Goal: Check status: Check status

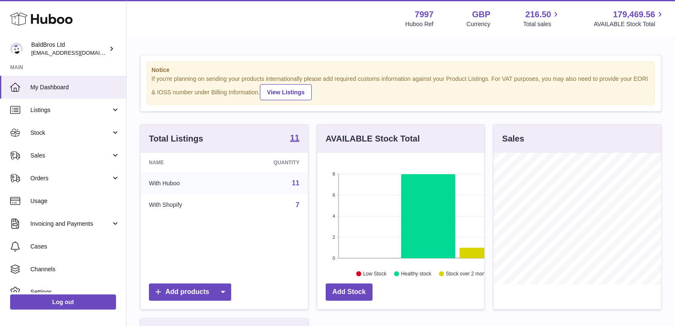
scroll to position [131, 167]
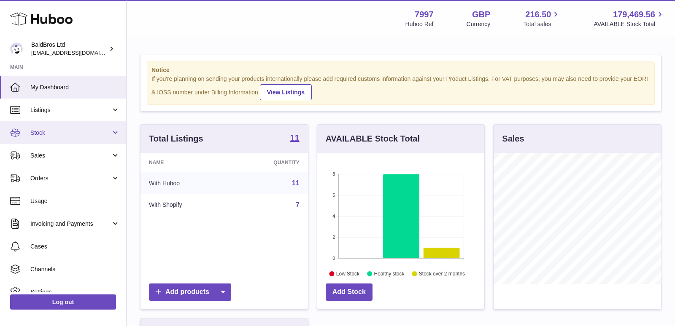
click at [56, 121] on link "Stock" at bounding box center [63, 132] width 126 height 23
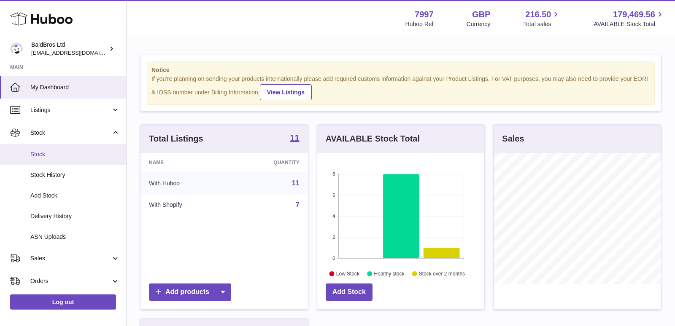
click at [51, 156] on span "Stock" at bounding box center [74, 155] width 89 height 8
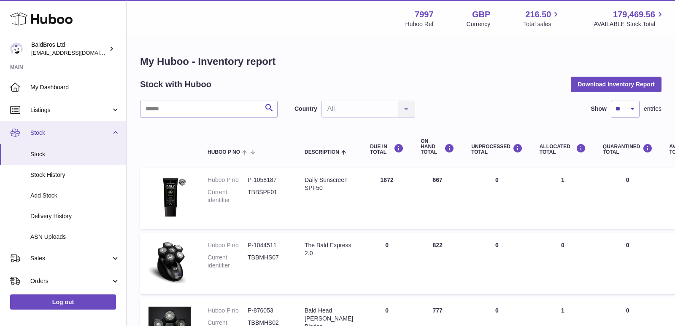
click at [112, 132] on link "Stock" at bounding box center [63, 132] width 126 height 23
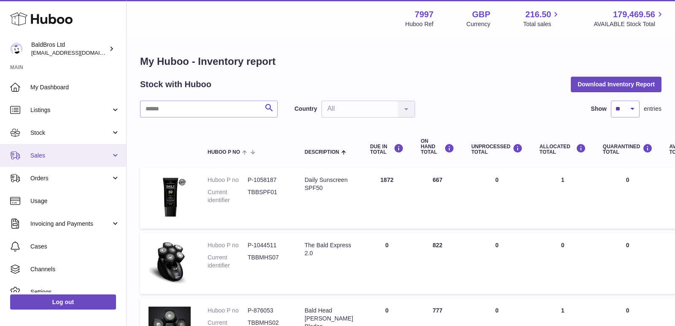
click at [67, 161] on link "Sales" at bounding box center [63, 155] width 126 height 23
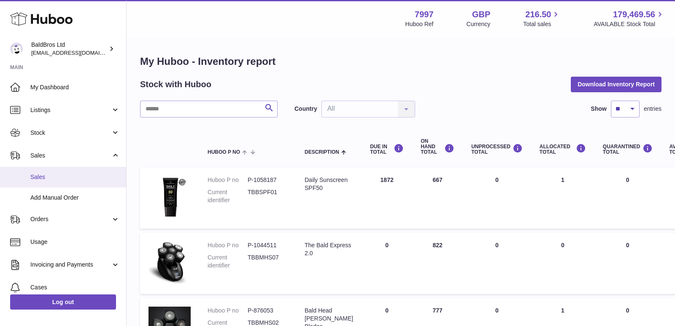
click at [56, 175] on span "Sales" at bounding box center [74, 177] width 89 height 8
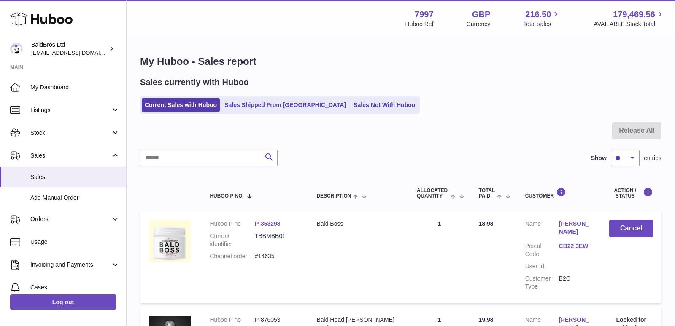
click at [272, 107] on link "Sales Shipped From Huboo" at bounding box center [284, 105] width 127 height 14
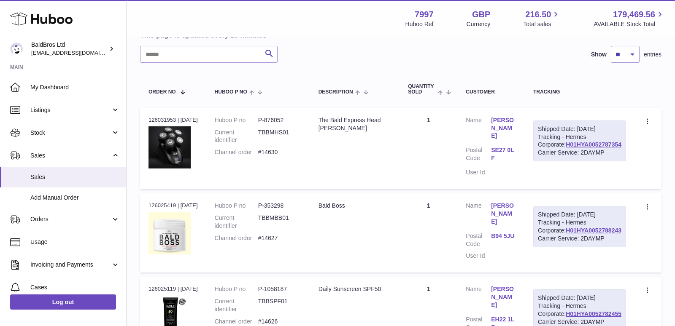
scroll to position [84, 0]
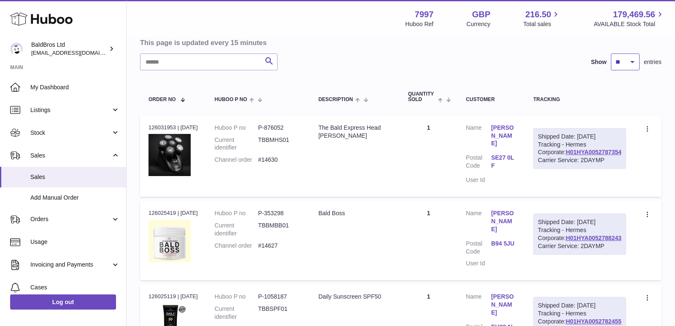
click at [624, 55] on select "** ** **" at bounding box center [624, 62] width 29 height 17
select select "**"
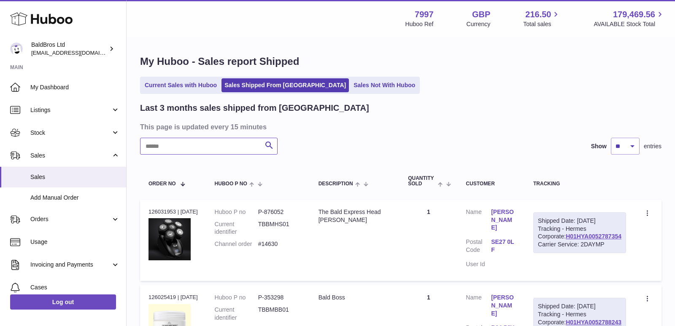
click at [183, 150] on input "text" at bounding box center [208, 146] width 137 height 17
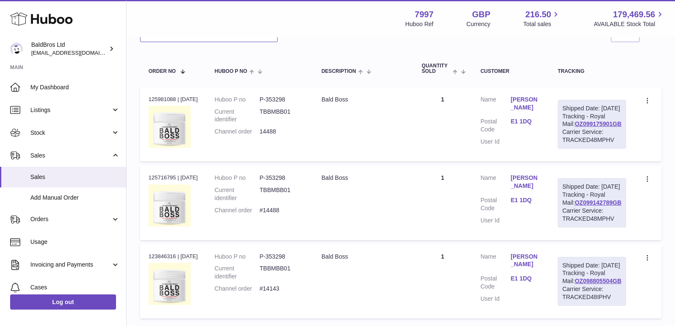
scroll to position [91, 0]
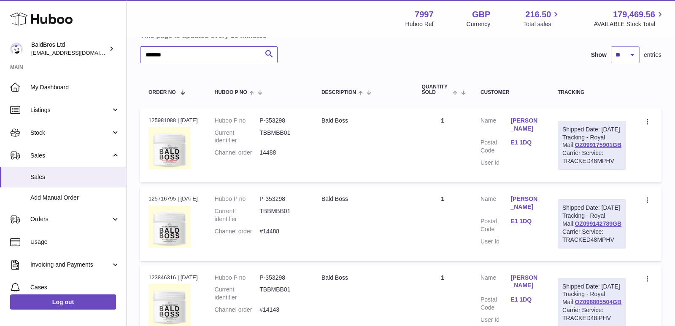
click at [171, 53] on input "*******" at bounding box center [208, 54] width 137 height 17
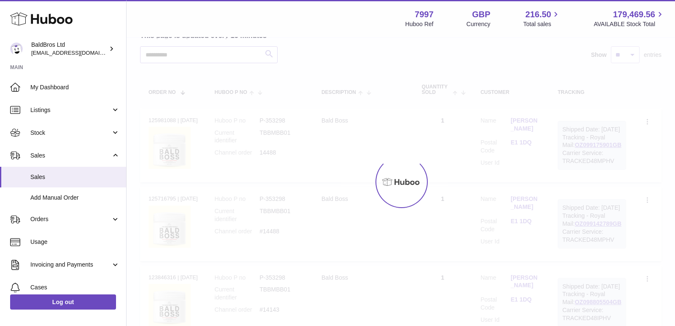
scroll to position [34, 0]
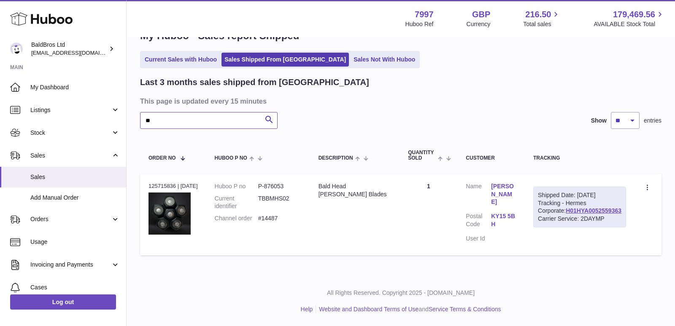
type input "*"
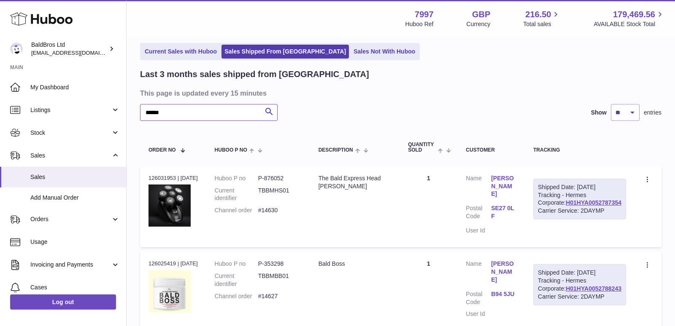
scroll to position [91, 0]
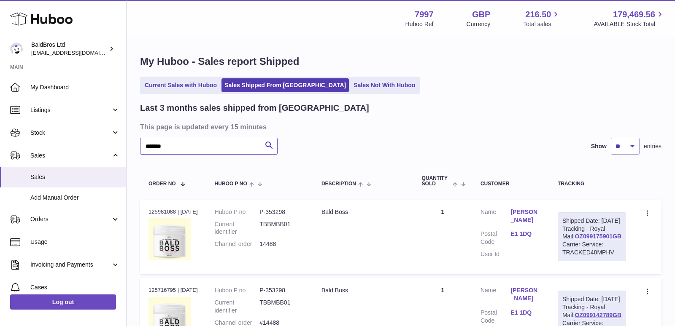
click at [162, 146] on input "*******" at bounding box center [208, 146] width 137 height 17
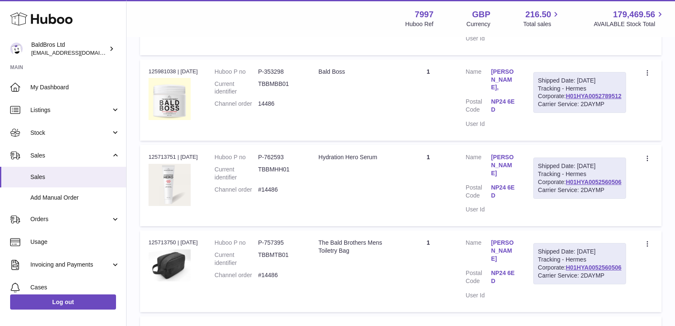
scroll to position [417, 0]
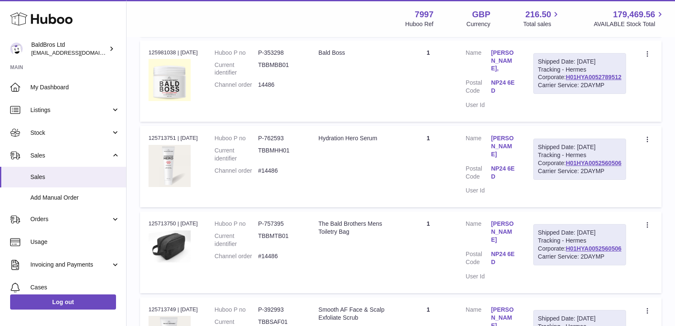
click at [647, 207] on td "Create a ticket Duplicate Order" at bounding box center [647, 166] width 27 height 81
click at [606, 167] on link "H01HYA0052560506" at bounding box center [593, 163] width 56 height 7
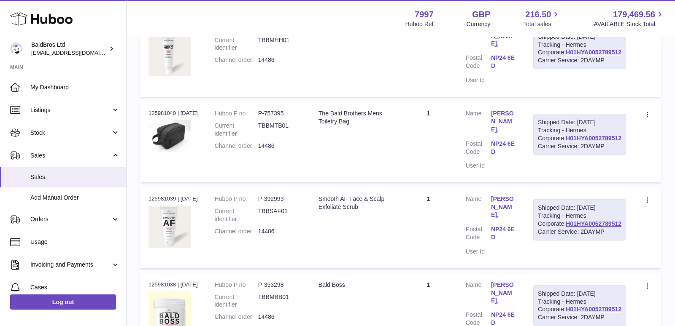
scroll to position [177, 0]
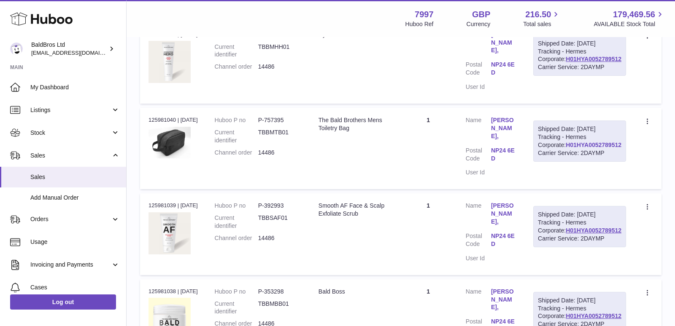
click at [597, 148] on link "H01HYA0052789512" at bounding box center [593, 145] width 56 height 7
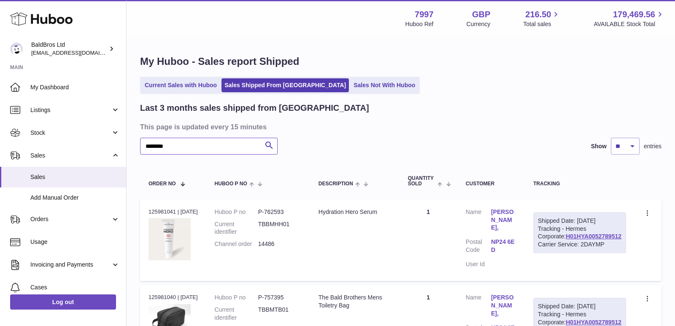
click at [210, 151] on input "********" at bounding box center [208, 146] width 137 height 17
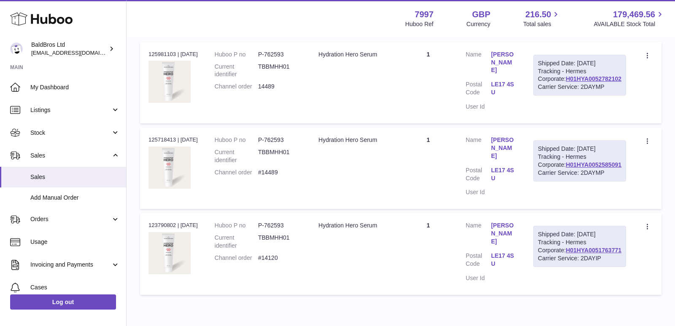
scroll to position [149, 0]
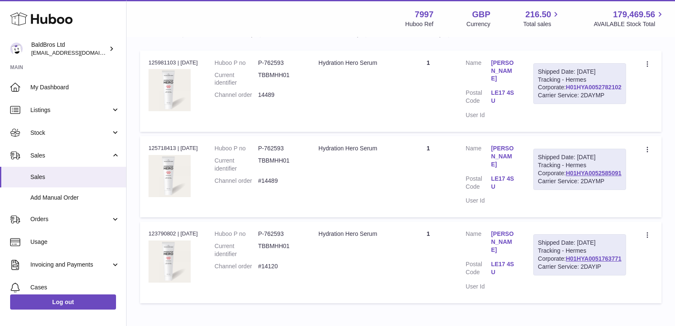
click at [592, 91] on link "H01HYA0052782102" at bounding box center [593, 87] width 56 height 7
click at [599, 177] on link "H01HYA0052585091" at bounding box center [593, 173] width 56 height 7
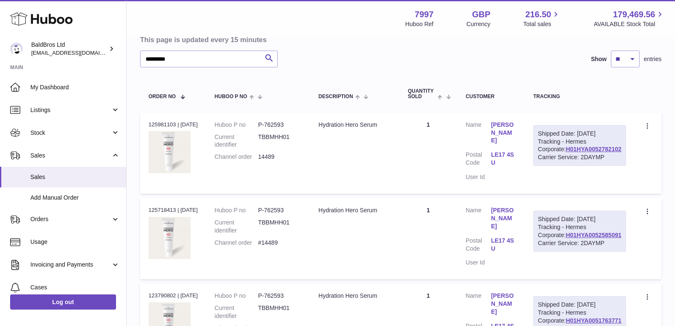
scroll to position [86, 0]
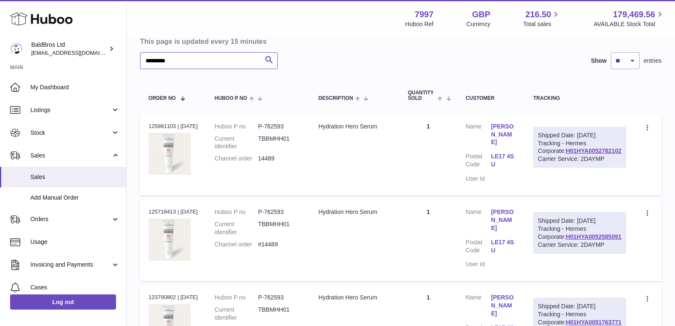
click at [207, 61] on input "*********" at bounding box center [208, 60] width 137 height 17
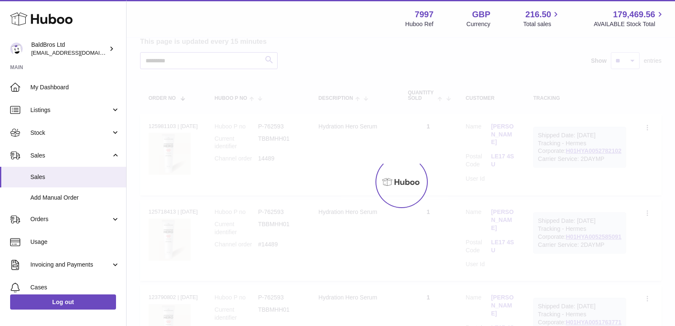
scroll to position [34, 0]
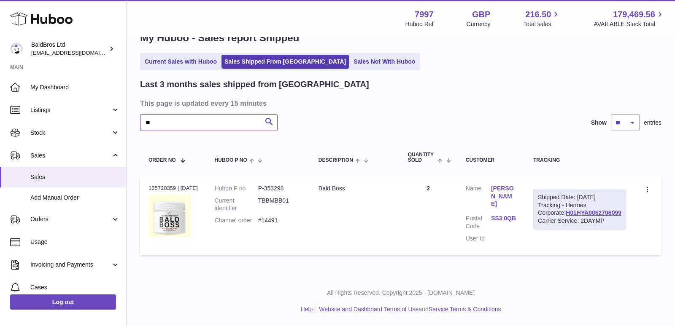
type input "*"
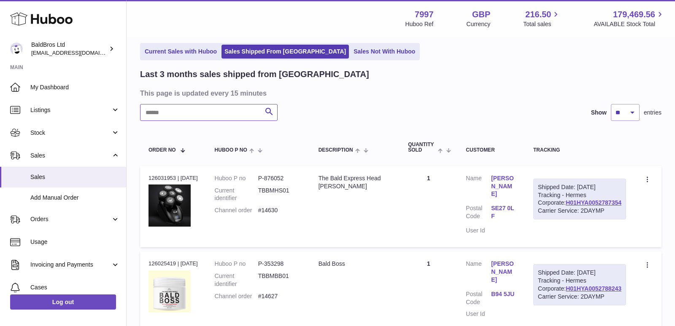
scroll to position [86, 0]
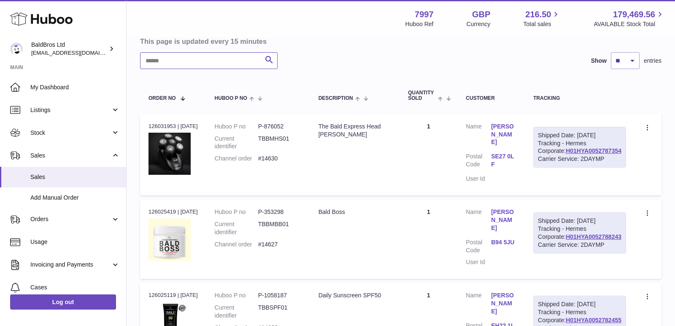
click at [191, 63] on input "text" at bounding box center [208, 60] width 137 height 17
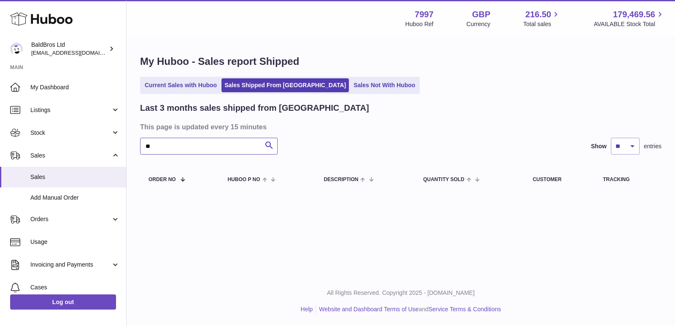
type input "*"
click at [183, 151] on input "******" at bounding box center [208, 146] width 137 height 17
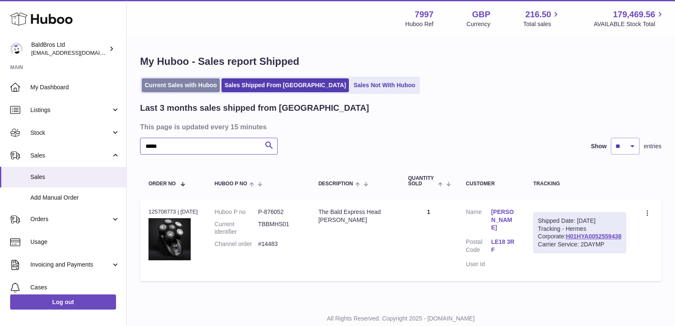
type input "*****"
click at [177, 87] on link "Current Sales with Huboo" at bounding box center [181, 85] width 78 height 14
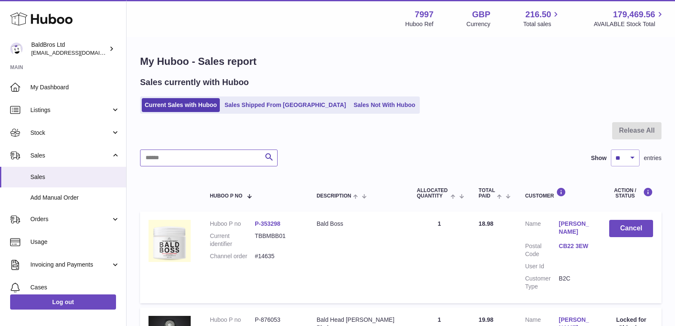
click at [208, 156] on input "text" at bounding box center [208, 158] width 137 height 17
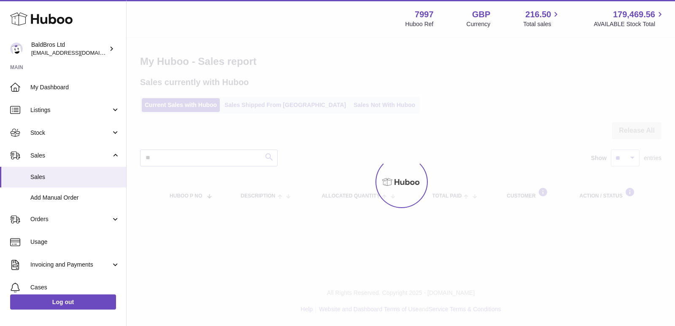
type input "*"
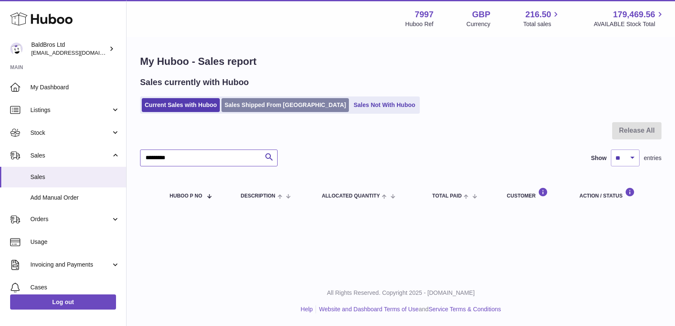
type input "*********"
click at [284, 101] on link "Sales Shipped From [GEOGRAPHIC_DATA]" at bounding box center [284, 105] width 127 height 14
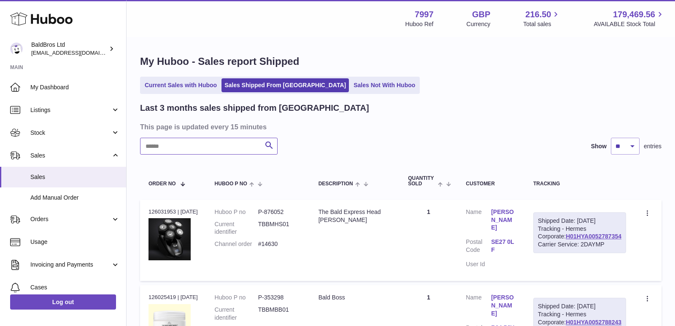
click at [207, 151] on input "text" at bounding box center [208, 146] width 137 height 17
type input "*****"
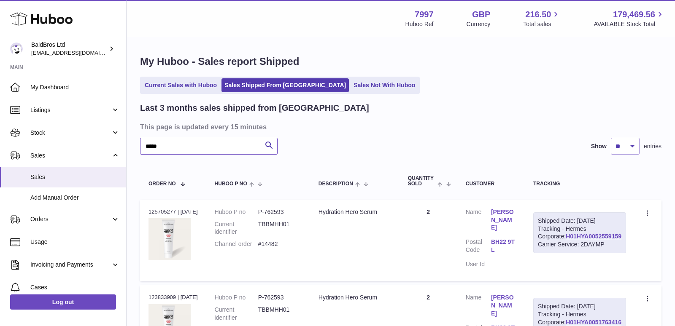
click at [186, 150] on input "*****" at bounding box center [208, 146] width 137 height 17
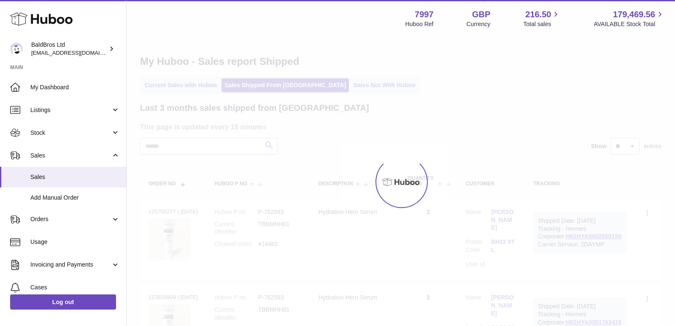
click at [180, 86] on div at bounding box center [400, 182] width 548 height 288
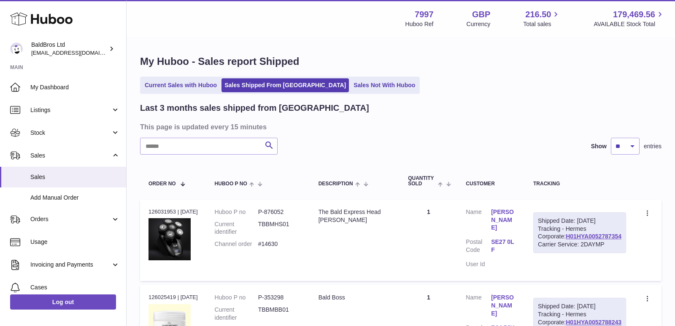
click at [180, 86] on link "Current Sales with Huboo" at bounding box center [181, 85] width 78 height 14
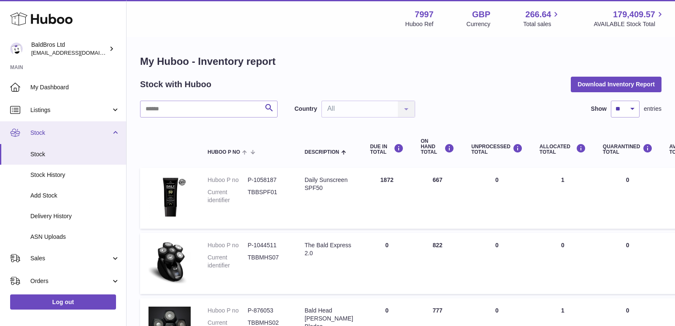
click at [56, 133] on span "Stock" at bounding box center [70, 133] width 81 height 8
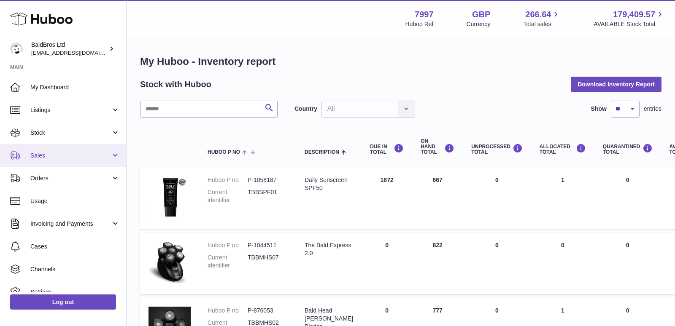
click at [44, 152] on span "Sales" at bounding box center [70, 156] width 81 height 8
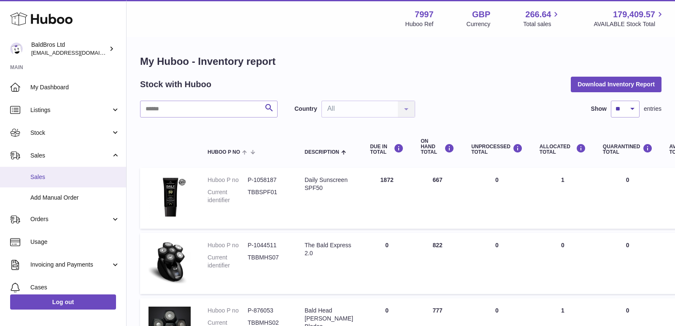
click at [39, 176] on span "Sales" at bounding box center [74, 177] width 89 height 8
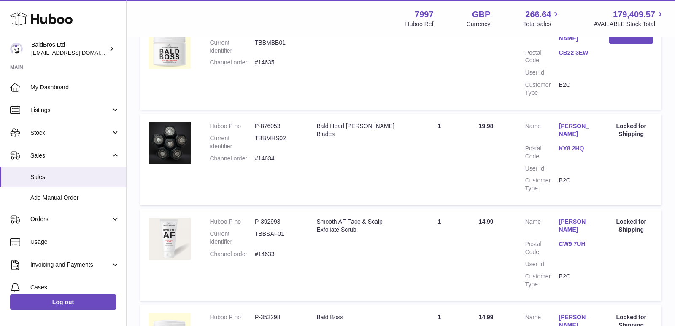
scroll to position [923, 0]
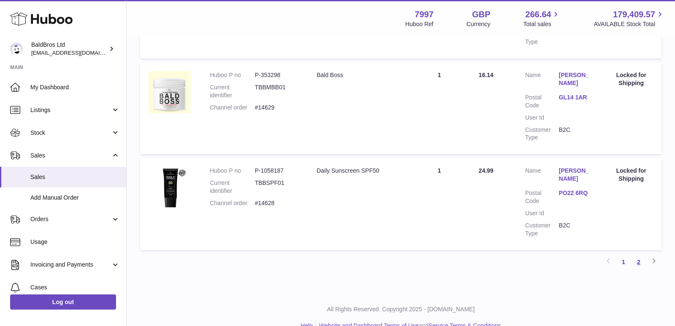
click at [642, 255] on link "2" at bounding box center [638, 262] width 15 height 15
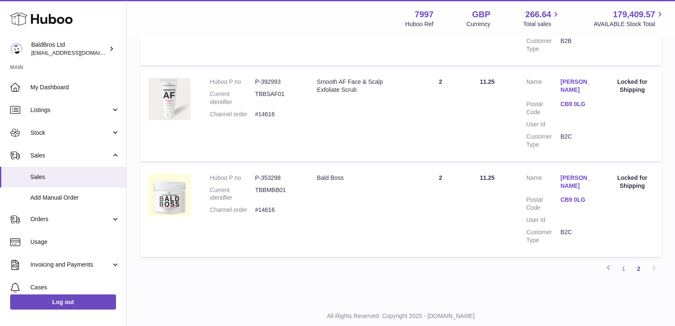
scroll to position [652, 0]
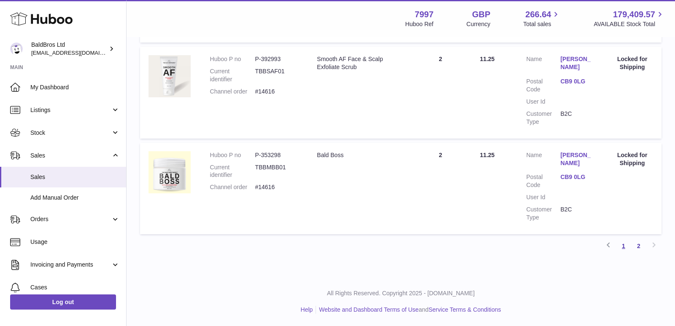
click at [624, 243] on link "1" at bounding box center [623, 246] width 15 height 15
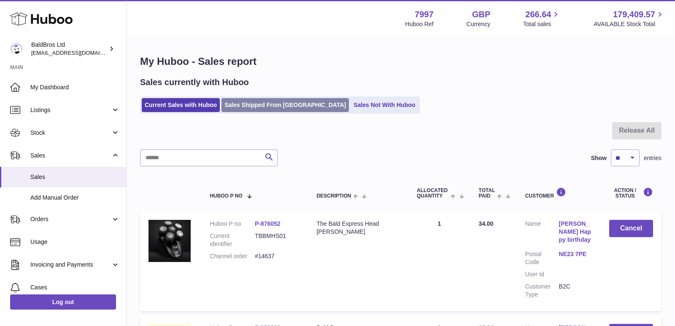
click at [241, 108] on link "Sales Shipped From [GEOGRAPHIC_DATA]" at bounding box center [284, 105] width 127 height 14
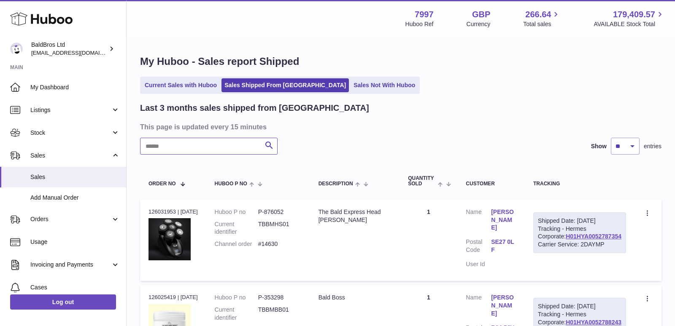
click at [184, 150] on input "text" at bounding box center [208, 146] width 137 height 17
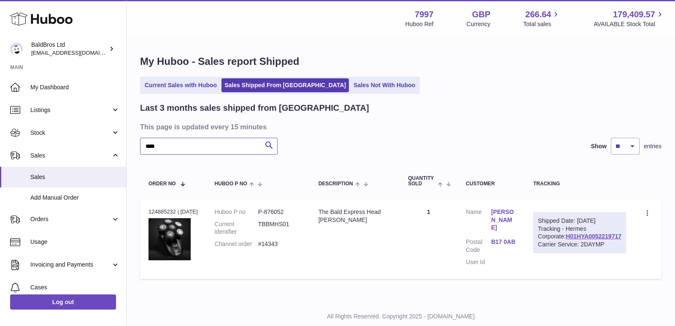
type input "****"
click at [331, 94] on div "My Huboo - Sales report Shipped Current Sales with Huboo Sales Shipped From [GE…" at bounding box center [400, 169] width 548 height 262
click at [350, 83] on link "Sales Not With Huboo" at bounding box center [383, 85] width 67 height 14
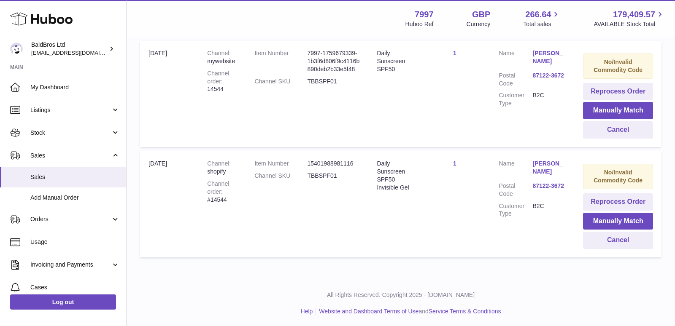
scroll to position [185, 0]
click at [600, 124] on button "Cancel" at bounding box center [618, 129] width 70 height 17
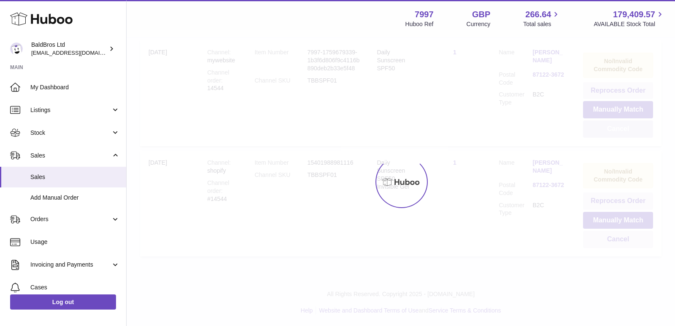
scroll to position [75, 0]
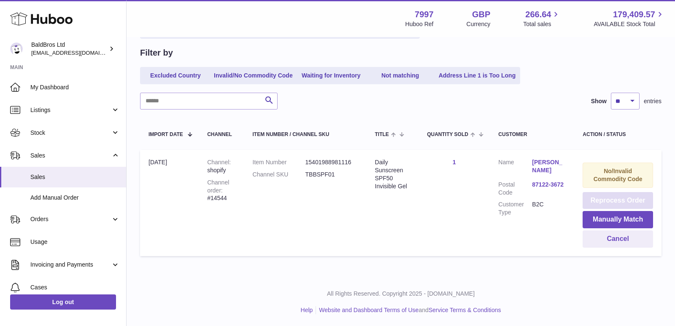
click at [623, 204] on button "Reprocess Order" at bounding box center [617, 200] width 70 height 17
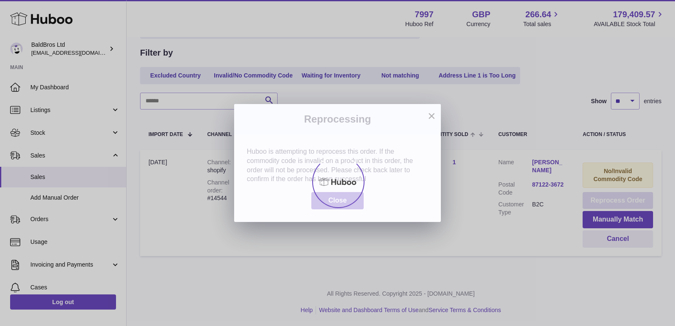
scroll to position [0, 0]
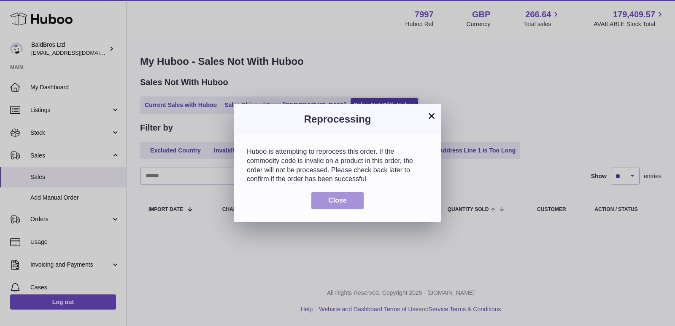
click at [341, 199] on span "Close" at bounding box center [337, 200] width 19 height 7
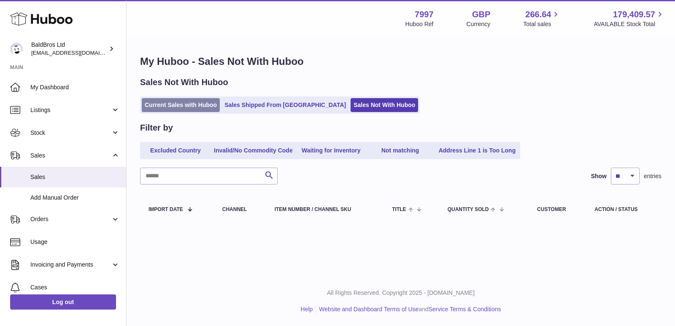
click at [174, 101] on link "Current Sales with Huboo" at bounding box center [181, 105] width 78 height 14
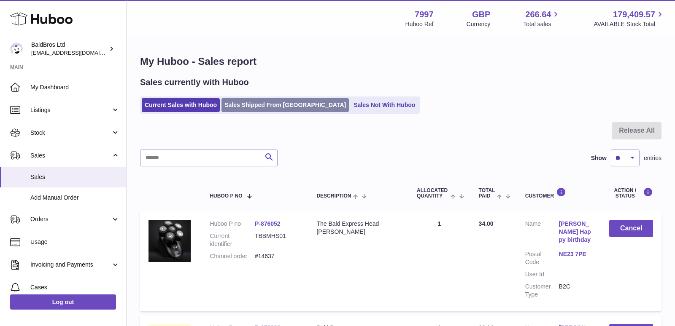
click at [258, 108] on link "Sales Shipped From [GEOGRAPHIC_DATA]" at bounding box center [284, 105] width 127 height 14
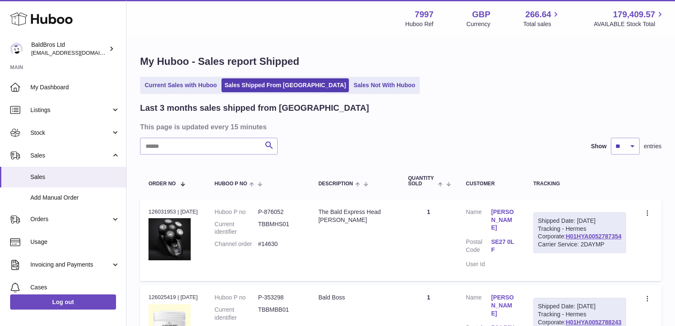
click at [183, 82] on link "Current Sales with Huboo" at bounding box center [181, 85] width 78 height 14
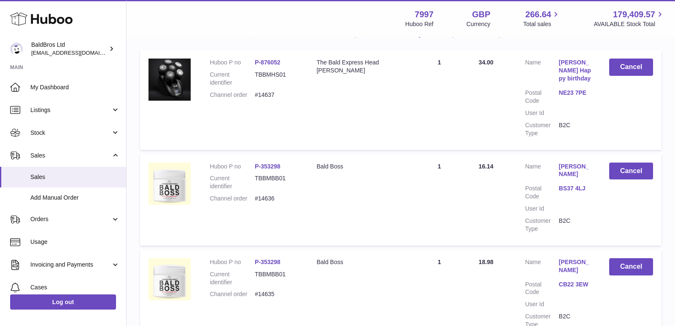
scroll to position [110, 0]
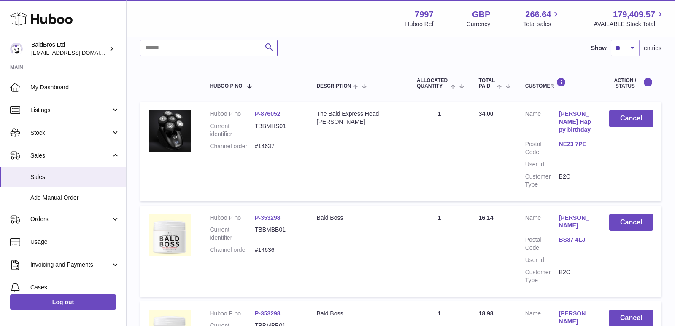
click at [210, 50] on input "text" at bounding box center [208, 48] width 137 height 17
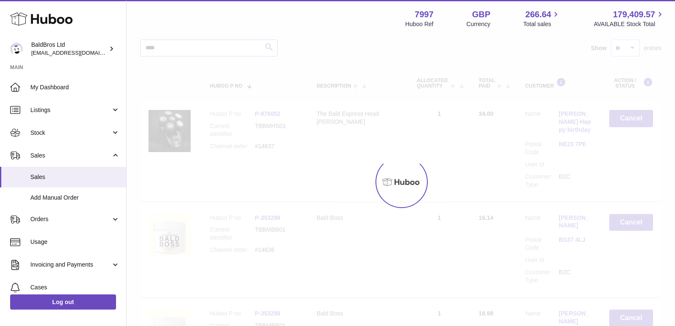
scroll to position [48, 0]
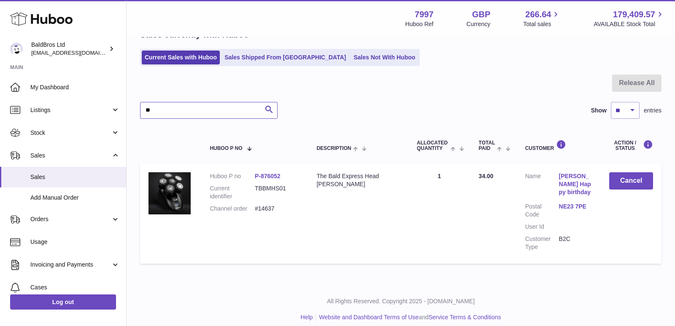
type input "*"
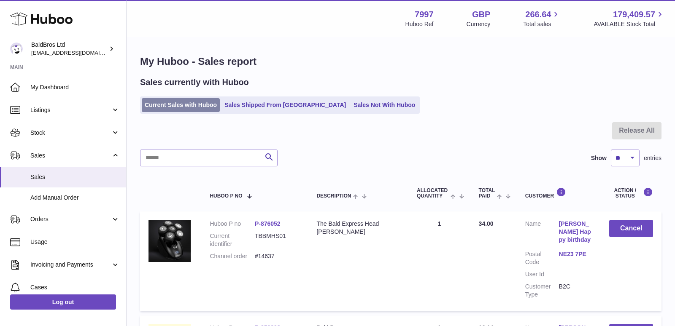
click at [197, 102] on link "Current Sales with Huboo" at bounding box center [181, 105] width 78 height 14
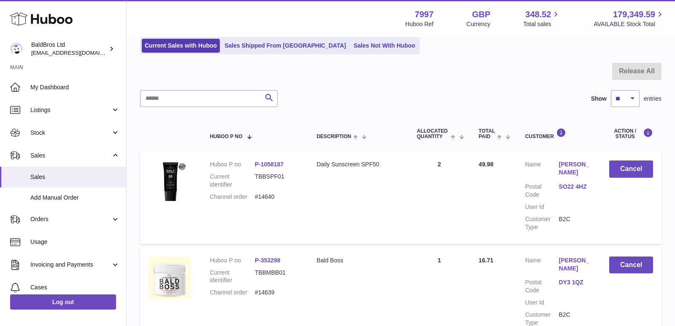
scroll to position [57, 0]
